Goal: Task Accomplishment & Management: Manage account settings

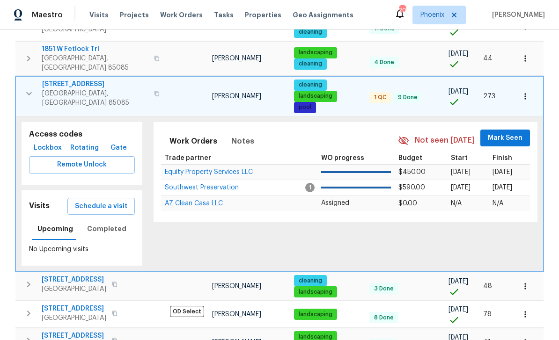
scroll to position [182, 0]
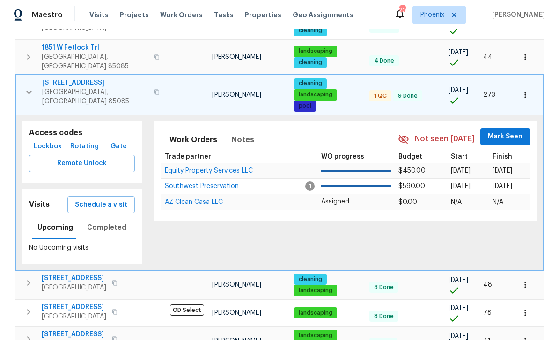
click at [230, 167] on span "Equity Property Services LLC" at bounding box center [209, 170] width 88 height 7
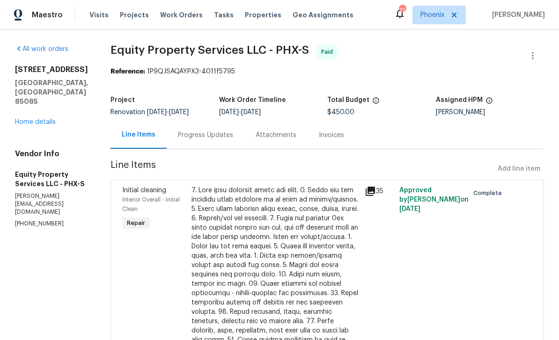
click at [40, 124] on link "Home details" at bounding box center [35, 122] width 41 height 7
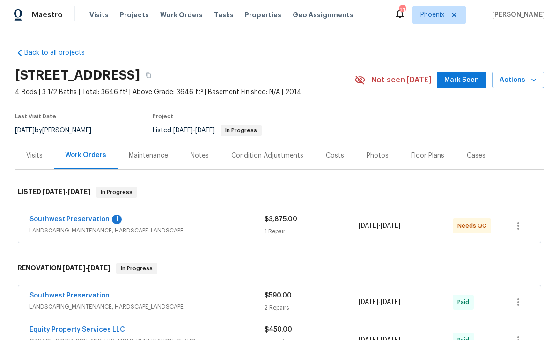
click at [98, 221] on link "Southwest Preservation" at bounding box center [69, 219] width 80 height 7
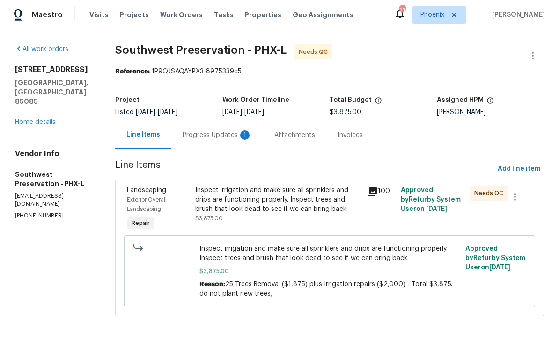
click at [235, 141] on div "Progress Updates 1" at bounding box center [217, 135] width 92 height 28
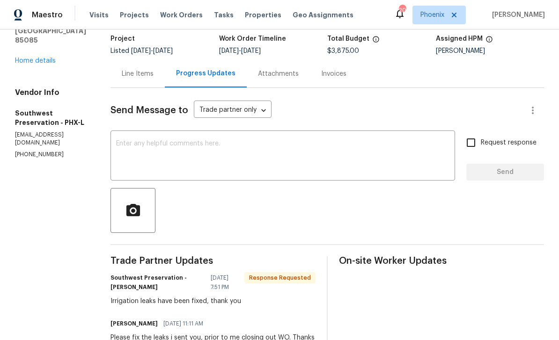
scroll to position [58, 0]
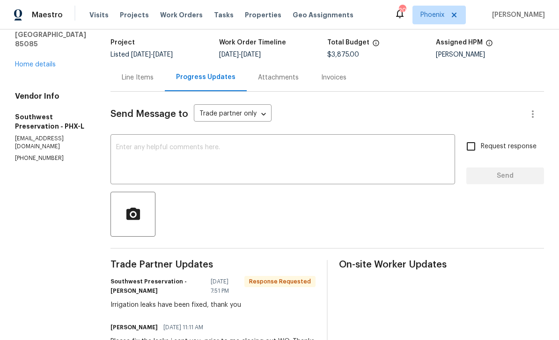
click at [172, 157] on textarea at bounding box center [282, 160] width 333 height 33
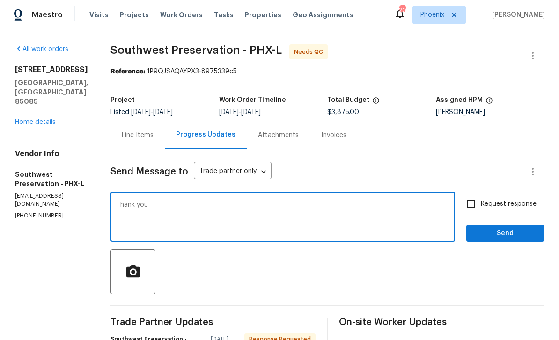
scroll to position [0, 0]
type textarea "Thank you"
click at [508, 225] on button "Send" at bounding box center [505, 233] width 78 height 17
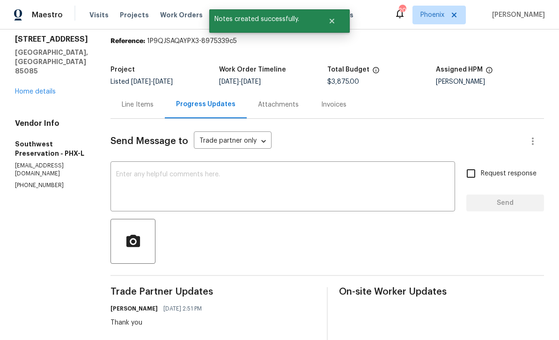
scroll to position [67, 0]
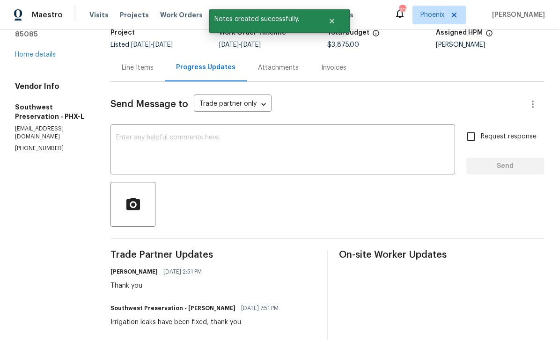
click at [132, 63] on div "Line Items" at bounding box center [138, 67] width 32 height 9
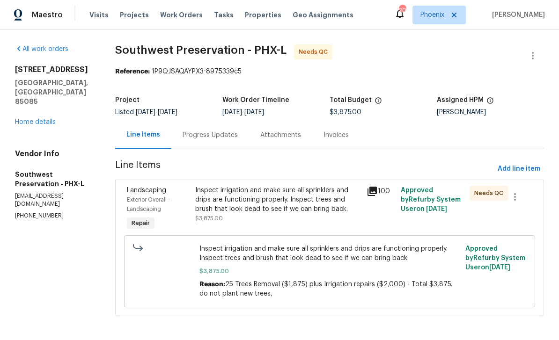
click at [308, 191] on div "Inspect irrigation and make sure all sprinklers and drips are functioning prope…" at bounding box center [278, 200] width 166 height 28
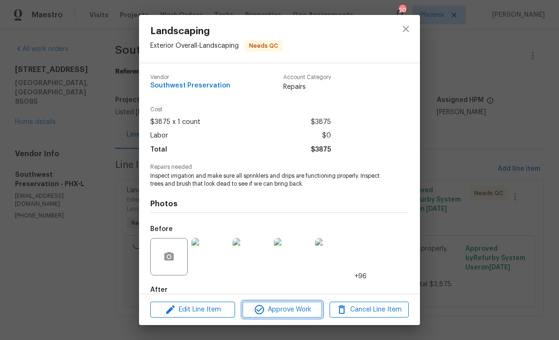
click at [300, 313] on span "Approve Work" at bounding box center [281, 310] width 73 height 12
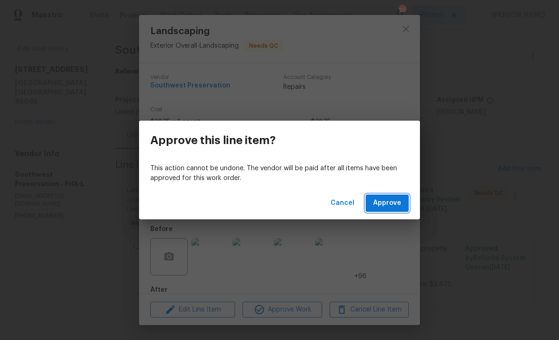
click at [396, 207] on span "Approve" at bounding box center [387, 203] width 28 height 12
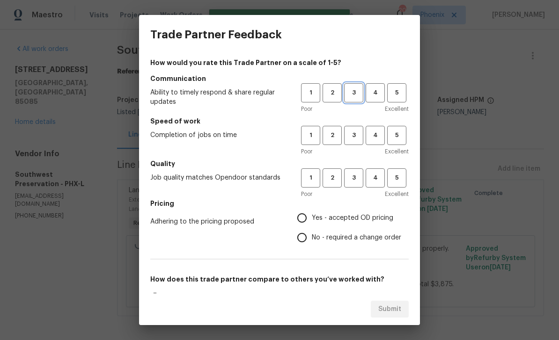
click at [356, 87] on button "3" at bounding box center [353, 92] width 19 height 19
click at [356, 143] on button "3" at bounding box center [353, 135] width 19 height 19
click at [355, 182] on span "3" at bounding box center [353, 178] width 17 height 11
click at [305, 221] on input "Yes - accepted OD pricing" at bounding box center [302, 218] width 20 height 20
radio input "true"
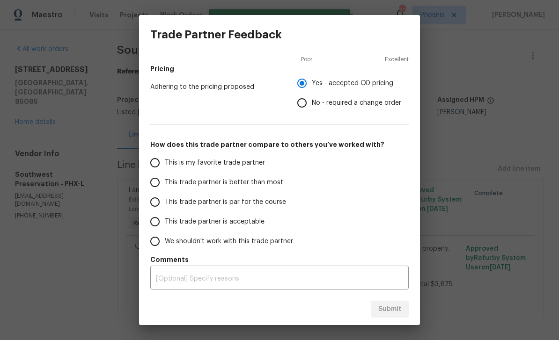
scroll to position [135, 0]
click at [160, 158] on input "This is my favorite trade partner" at bounding box center [155, 163] width 20 height 20
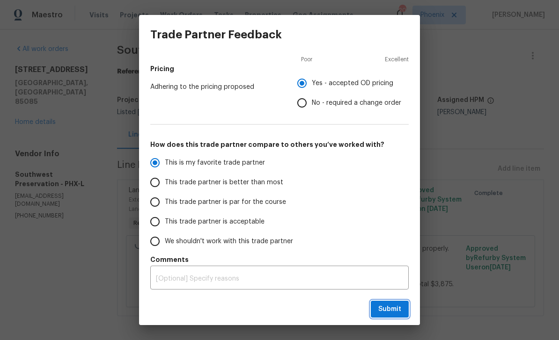
click at [397, 307] on span "Submit" at bounding box center [389, 310] width 23 height 12
radio input "true"
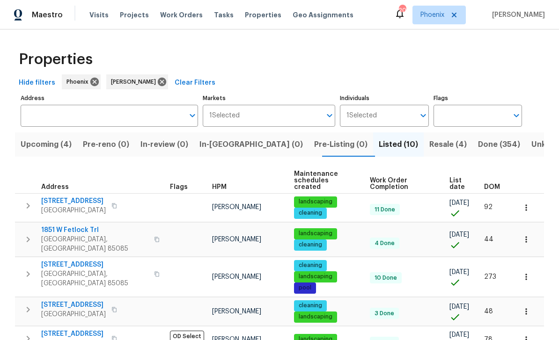
click at [429, 142] on span "Resale (4)" at bounding box center [447, 144] width 37 height 13
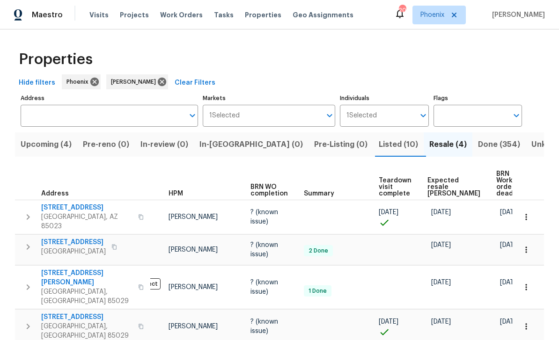
click at [111, 145] on span "Pre-reno (0)" at bounding box center [106, 144] width 46 height 13
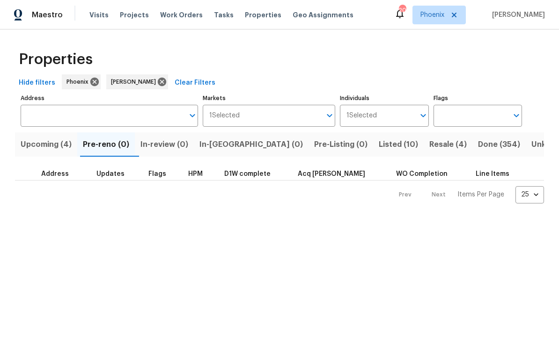
click at [60, 142] on span "Upcoming (4)" at bounding box center [46, 144] width 51 height 13
